Goal: Task Accomplishment & Management: Complete application form

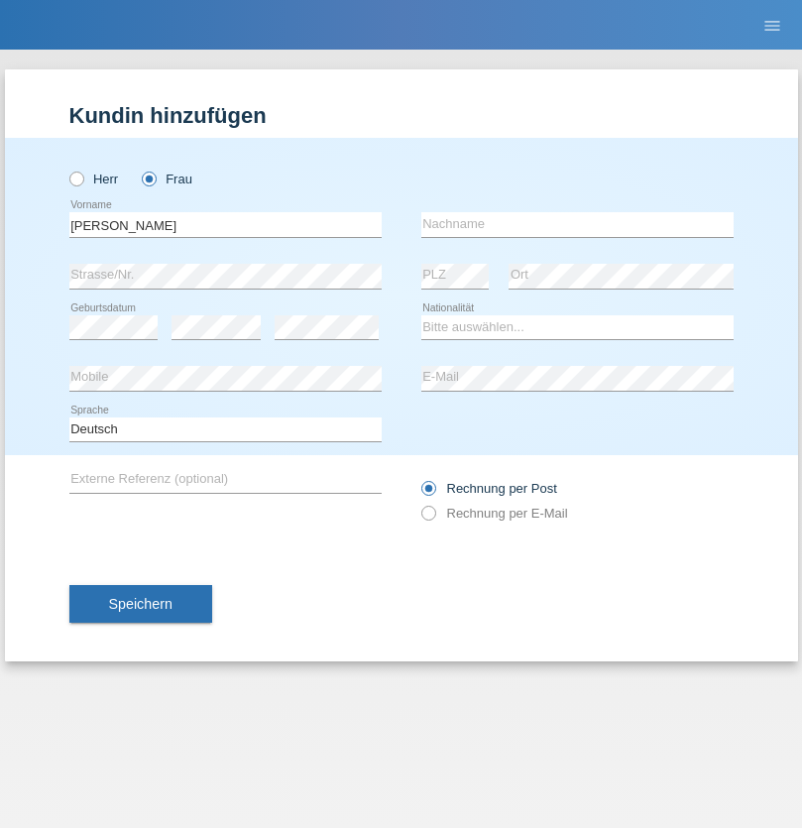
type input "Farkash"
click at [577, 224] on input "text" at bounding box center [577, 224] width 312 height 25
type input "Yolana"
select select "UA"
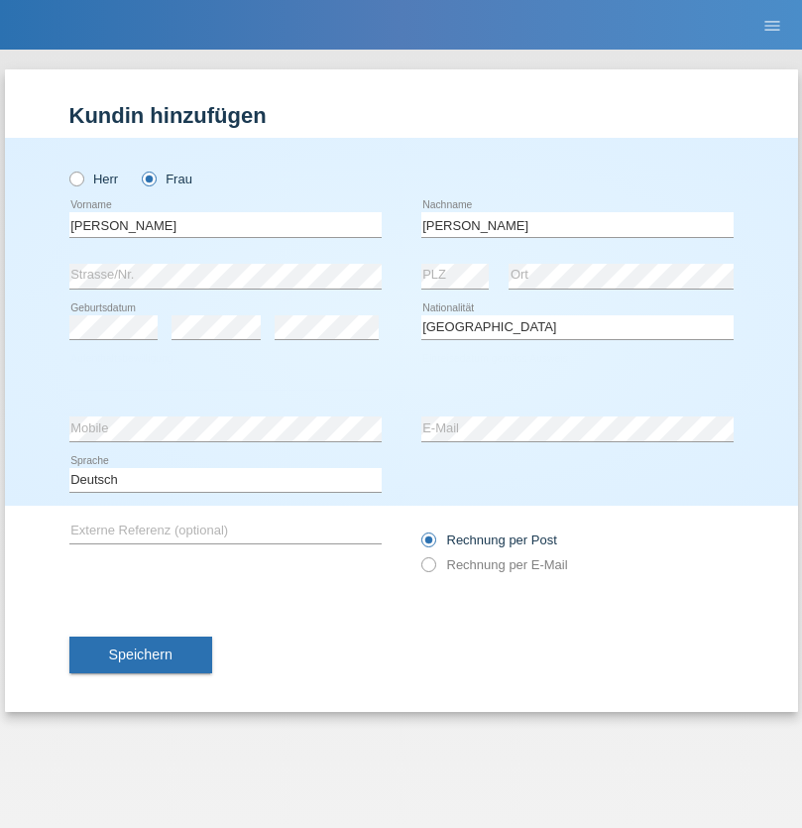
select select "C"
select select "09"
select select "12"
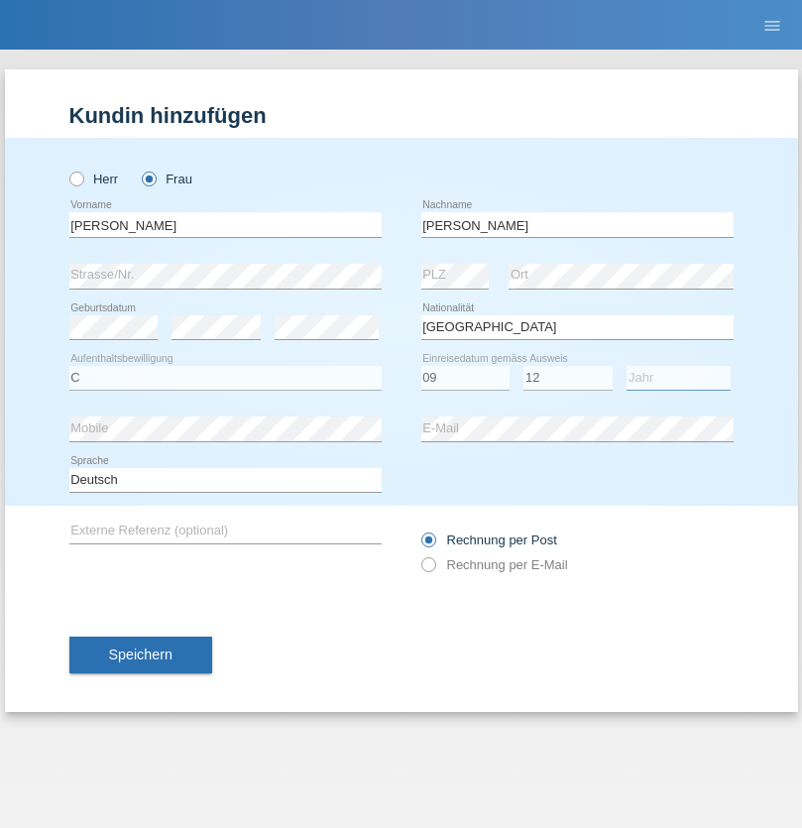
select select "2021"
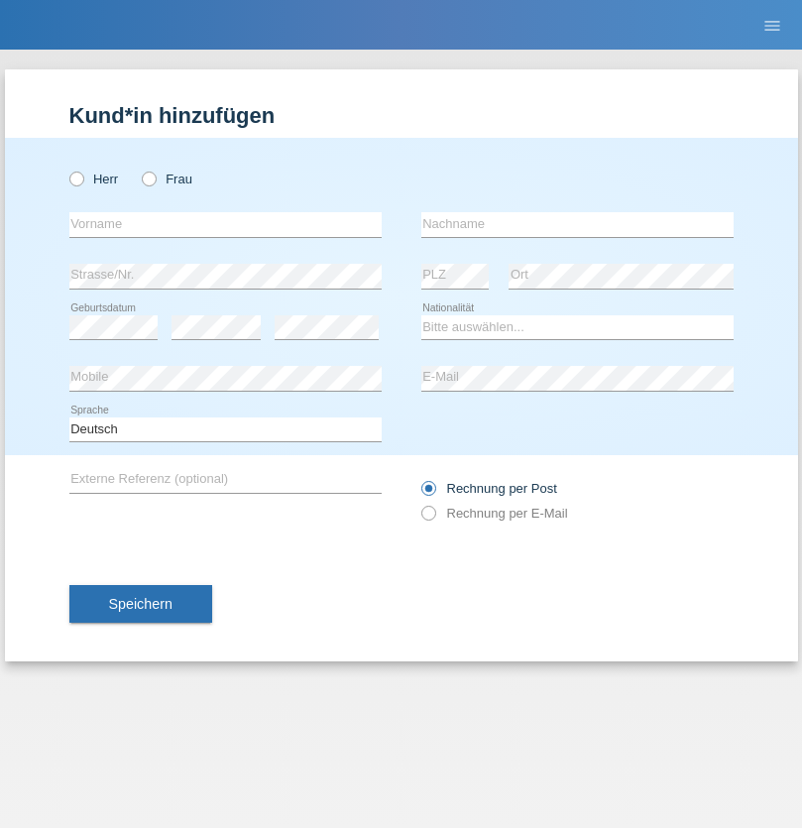
radio input "true"
click at [225, 224] on input "text" at bounding box center [225, 224] width 312 height 25
type input "K"
click at [577, 224] on input "text" at bounding box center [577, 224] width 312 height 25
type input "Keel"
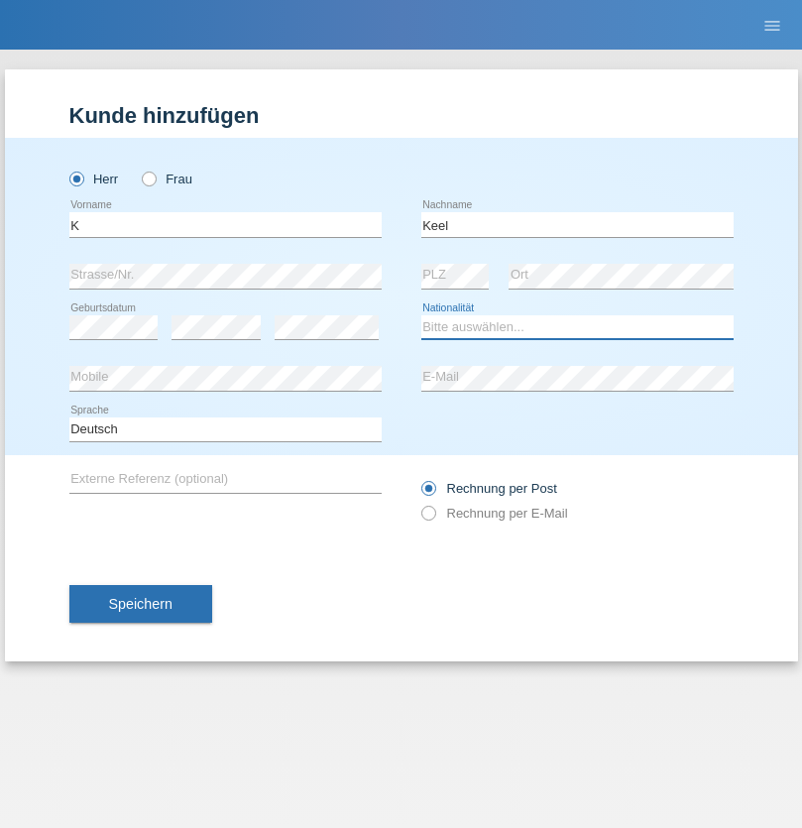
select select "CH"
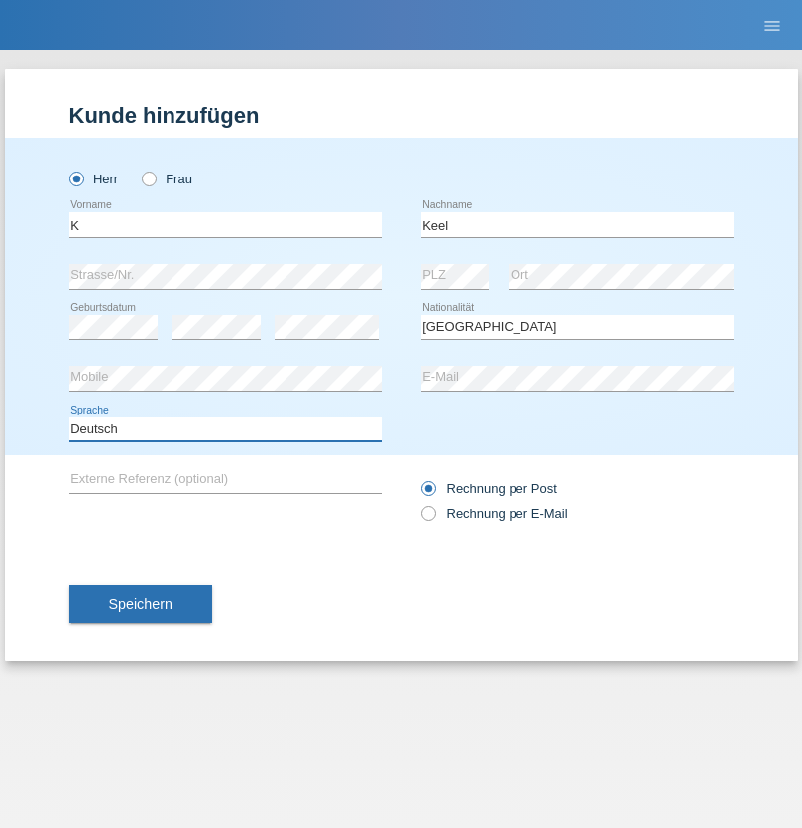
select select "en"
